Goal: Browse casually: Explore the website without a specific task or goal

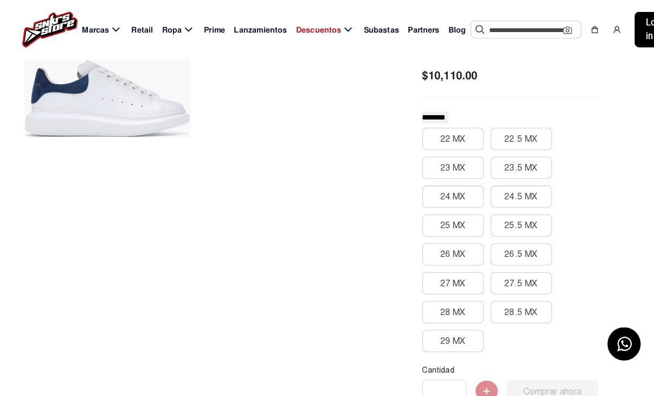
scroll to position [203, 0]
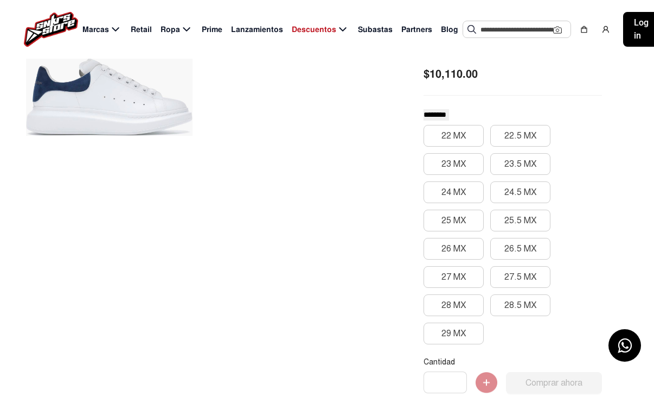
click at [473, 299] on button "28 MX" at bounding box center [454, 305] width 60 height 22
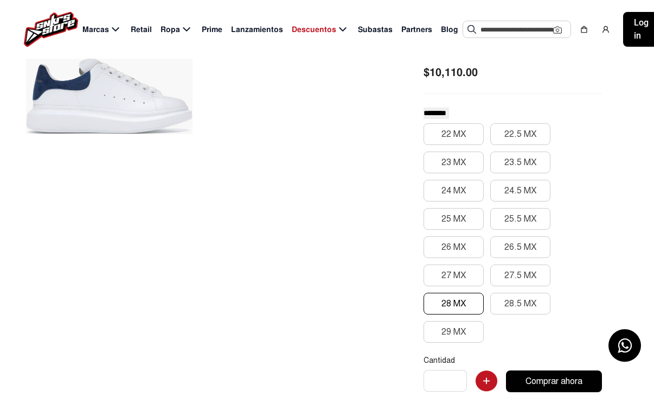
scroll to position [0, 0]
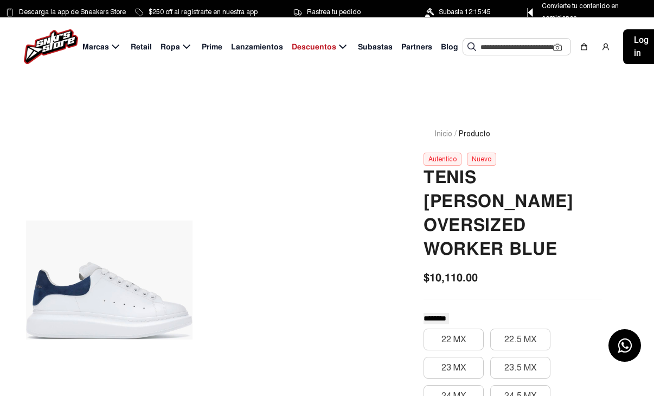
click at [141, 41] on span "Retail" at bounding box center [141, 46] width 21 height 11
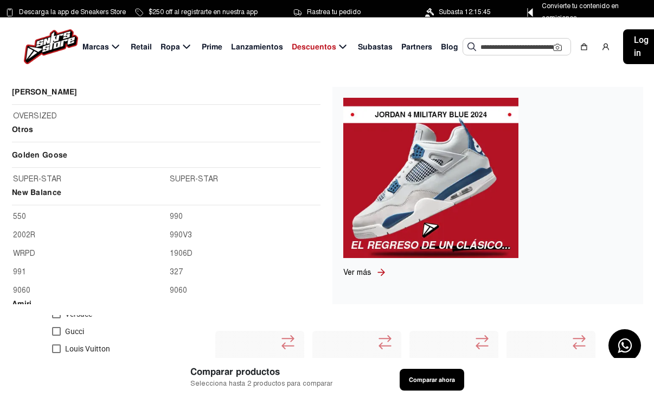
scroll to position [1525, 0]
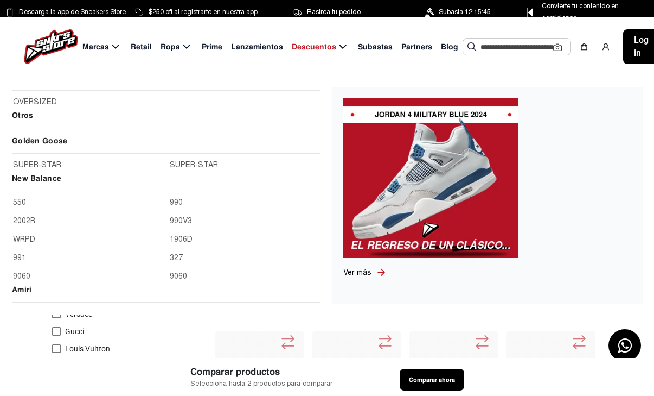
click at [33, 130] on div "Otros" at bounding box center [166, 122] width 309 height 26
click at [34, 133] on div at bounding box center [166, 133] width 309 height 2
click at [94, 31] on div "Marcas Retail Ropa Prime Lanzamientos Descuentos Subastas Partners Blog Sugeren…" at bounding box center [327, 46] width 654 height 59
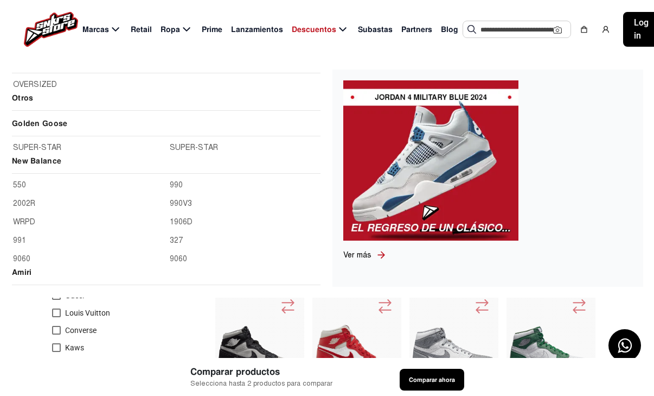
scroll to position [0, 0]
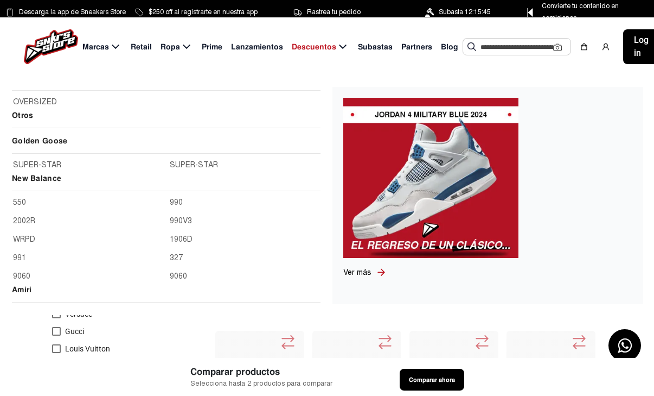
click at [120, 42] on icon at bounding box center [115, 47] width 13 height 14
click at [114, 40] on icon at bounding box center [115, 47] width 13 height 14
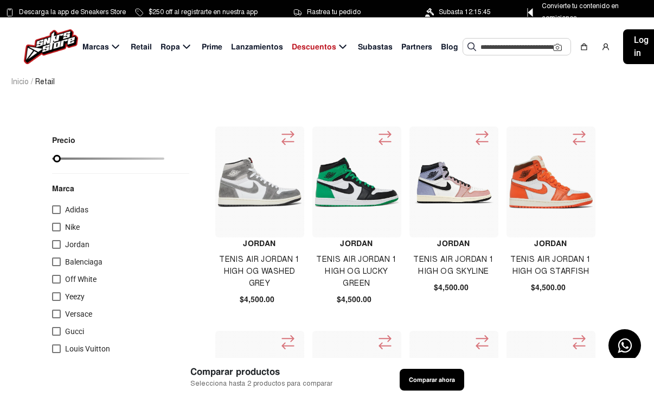
click at [154, 160] on input "range" at bounding box center [108, 158] width 112 height 2
type input "****"
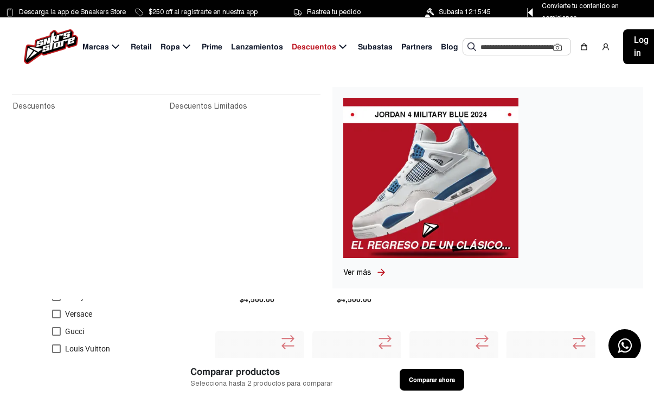
click at [331, 43] on span "Descuentos" at bounding box center [314, 46] width 44 height 11
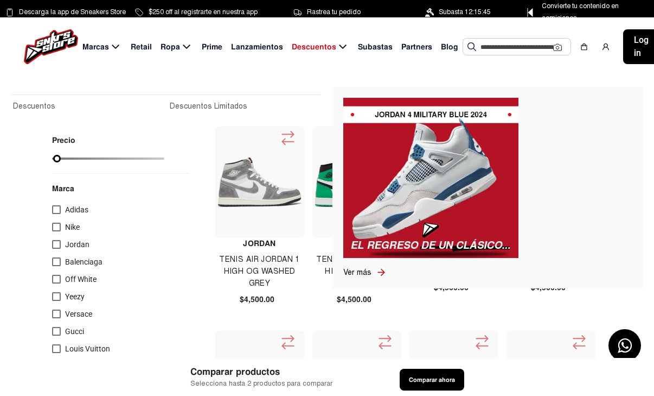
click at [249, 52] on span "Lanzamientos" at bounding box center [257, 46] width 52 height 11
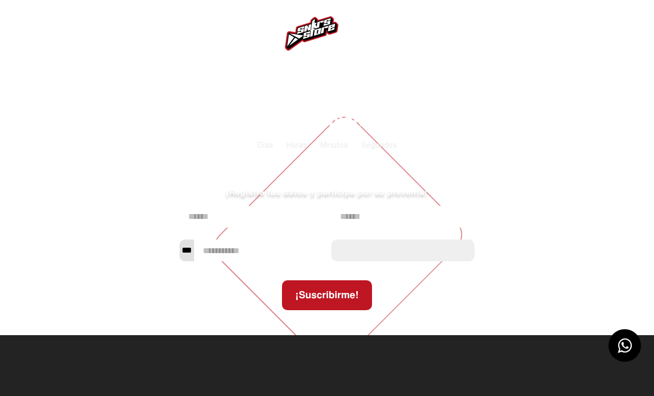
click at [251, 44] on nav at bounding box center [327, 33] width 654 height 67
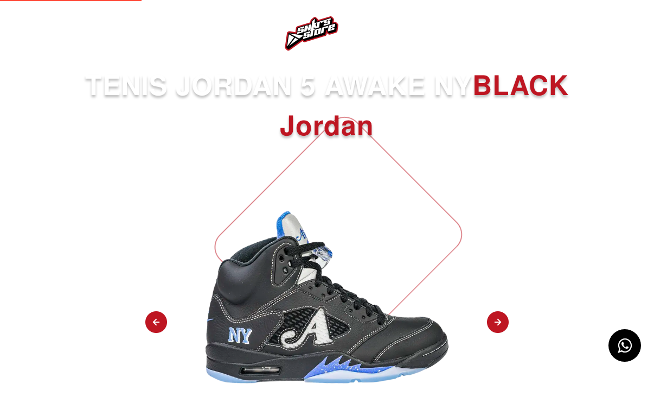
select select
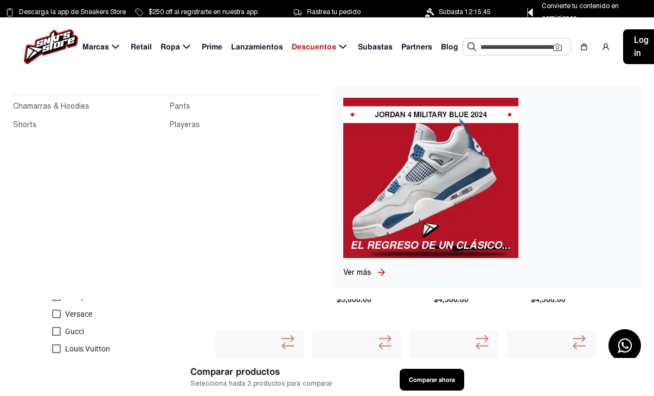
click at [35, 124] on link "Shorts" at bounding box center [88, 125] width 150 height 12
